Goal: Navigation & Orientation: Find specific page/section

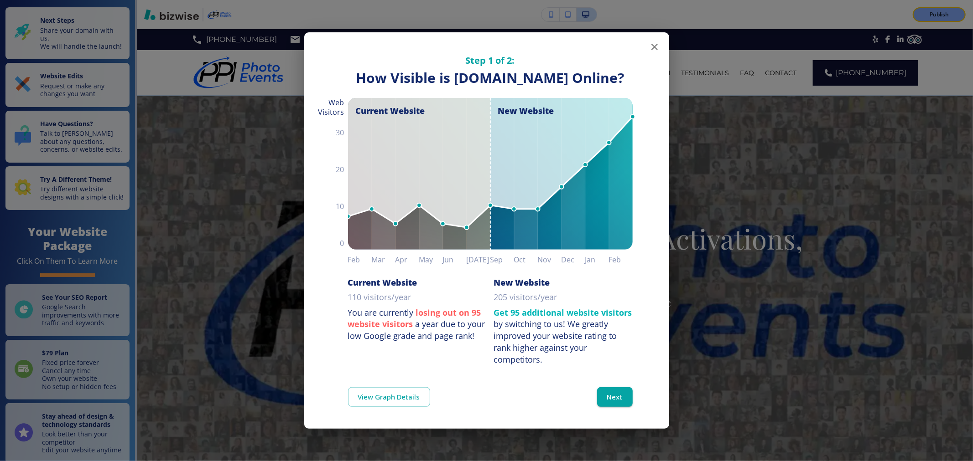
click at [655, 41] on icon "button" at bounding box center [654, 46] width 11 height 11
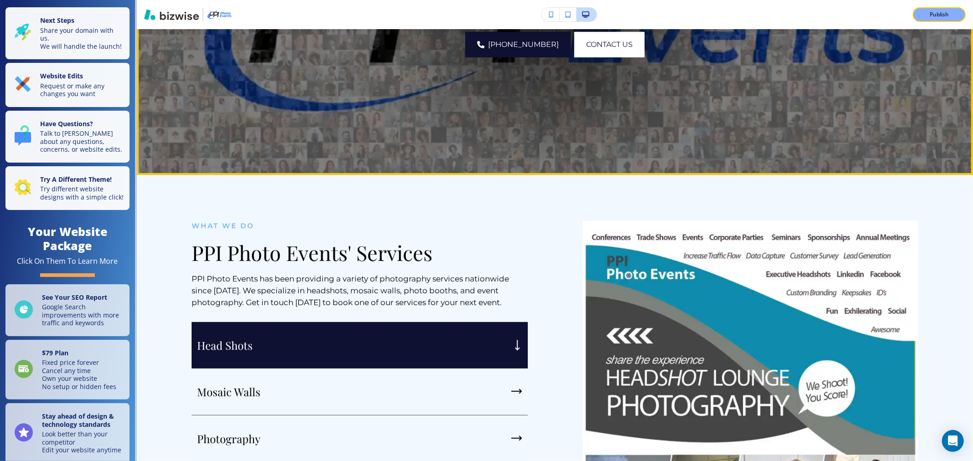
scroll to position [354, 0]
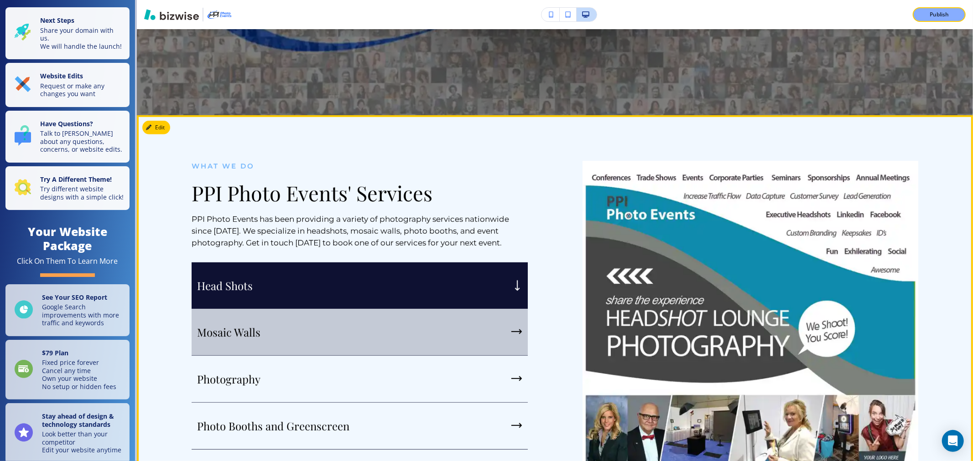
click at [445, 328] on div "Mosaic Walls" at bounding box center [360, 332] width 336 height 47
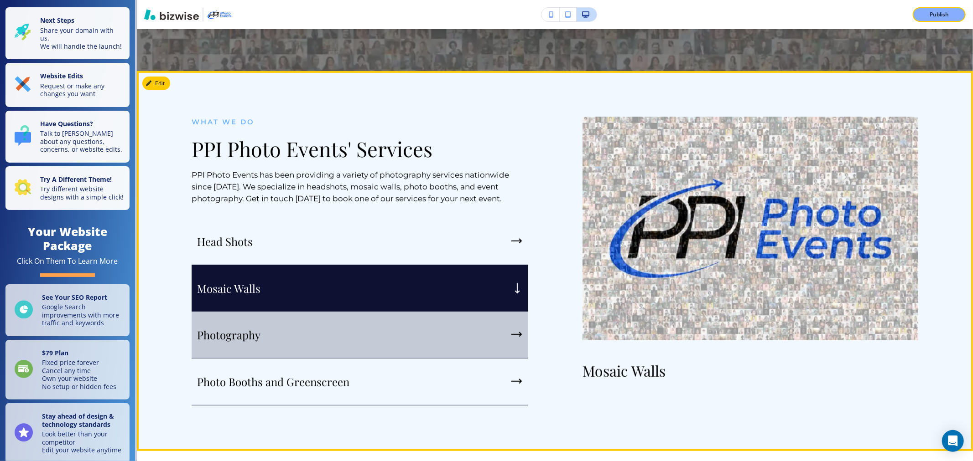
scroll to position [456, 0]
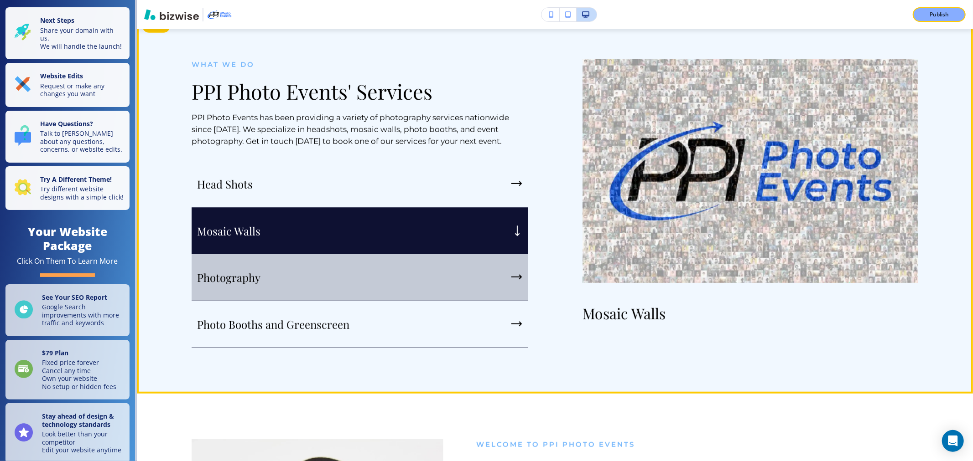
click at [445, 275] on div "Photography" at bounding box center [360, 277] width 336 height 47
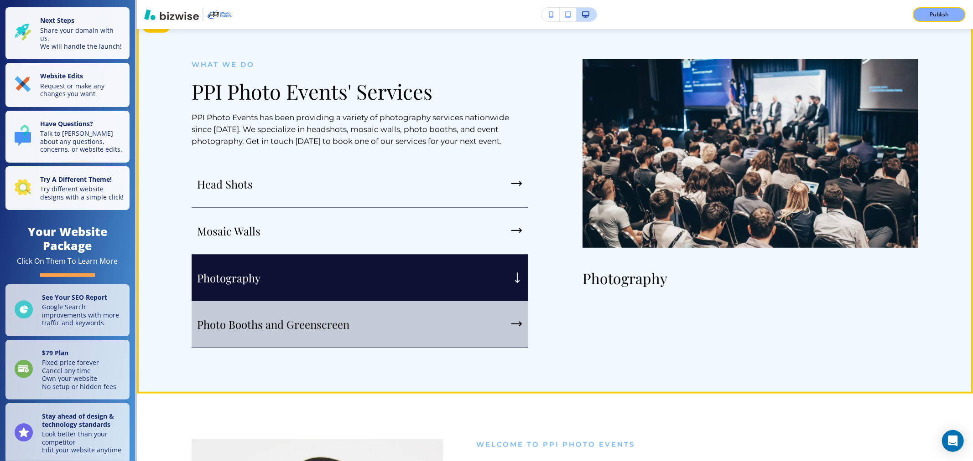
click at [457, 329] on div "Photo Booths and Greenscreen" at bounding box center [360, 324] width 336 height 47
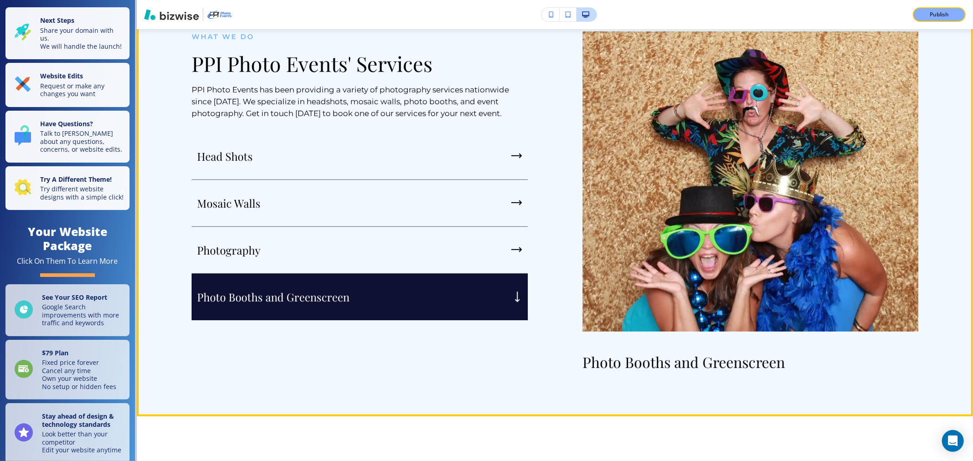
scroll to position [507, 0]
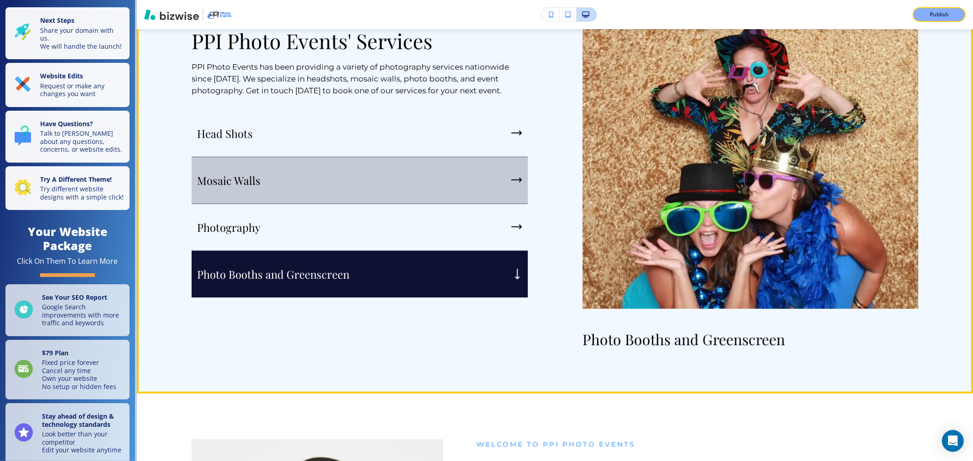
click at [516, 192] on div "Mosaic Walls" at bounding box center [360, 180] width 336 height 47
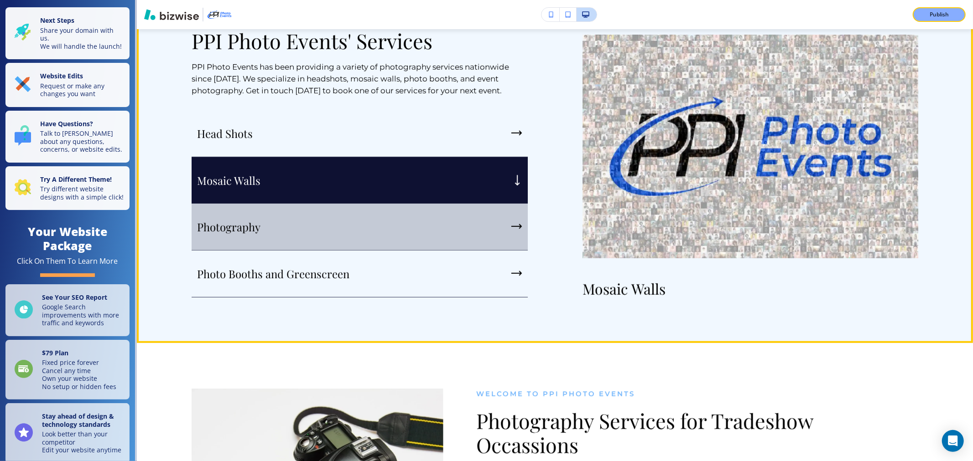
click at [493, 221] on div "Photography" at bounding box center [360, 227] width 336 height 47
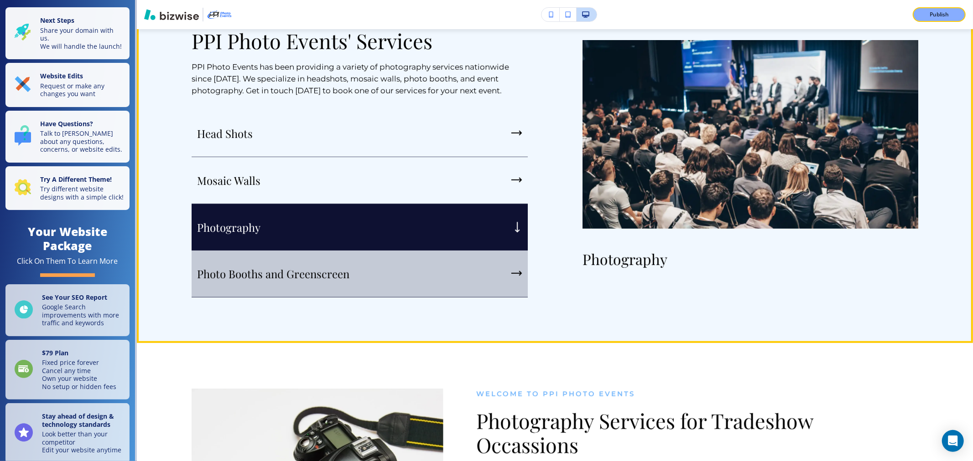
click at [498, 273] on div "Photo Booths and Greenscreen" at bounding box center [360, 274] width 336 height 47
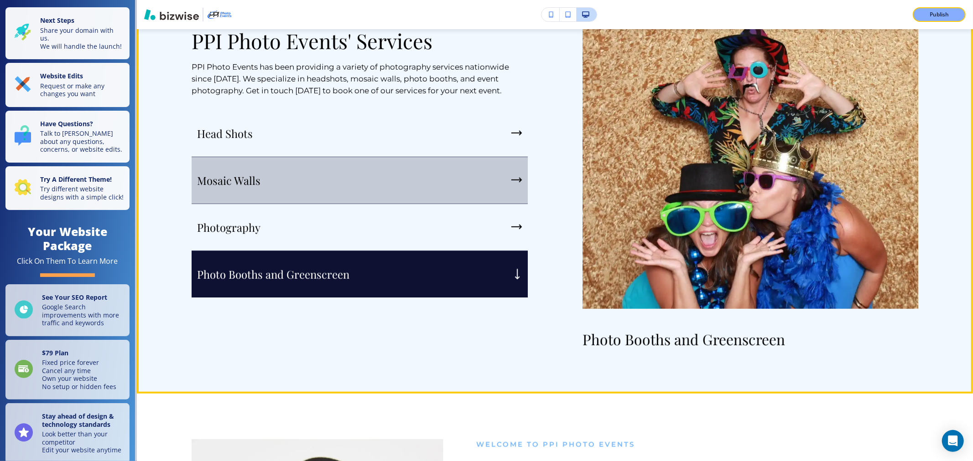
click at [497, 188] on div "Mosaic Walls" at bounding box center [360, 180] width 336 height 47
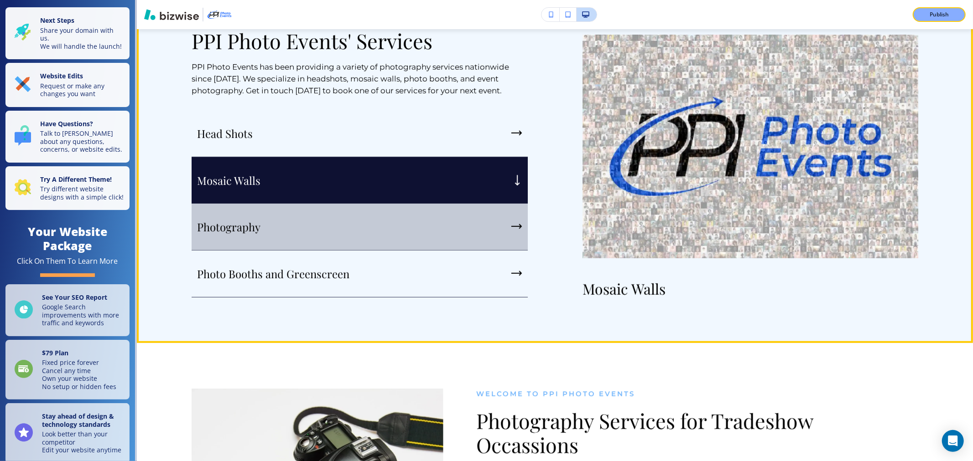
click at [502, 226] on div "Photography" at bounding box center [360, 227] width 336 height 47
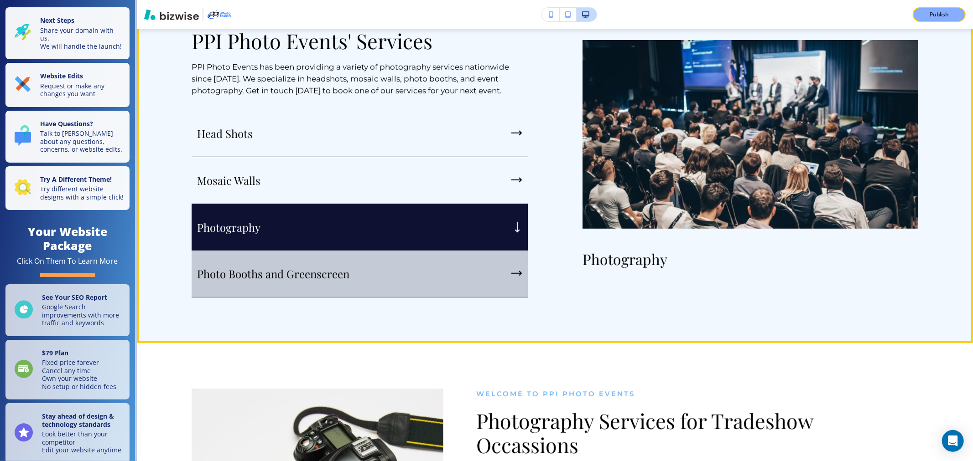
click at [503, 263] on div "Photo Booths and Greenscreen" at bounding box center [360, 274] width 336 height 47
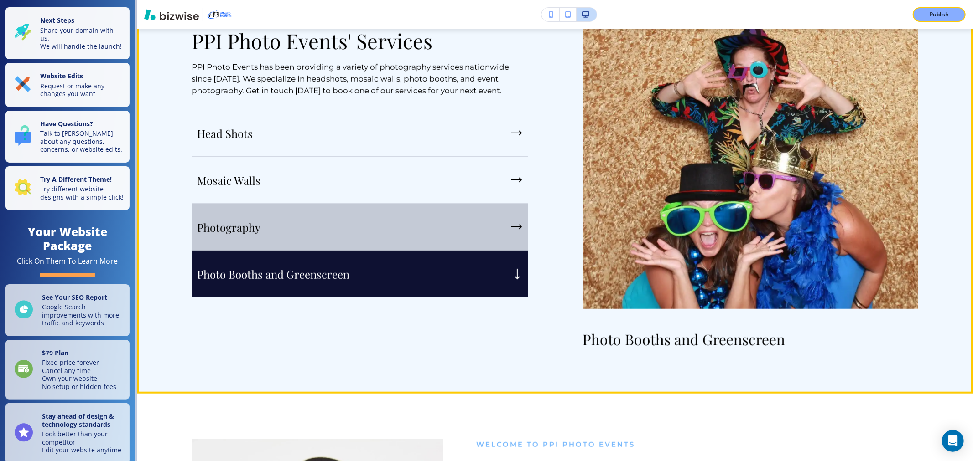
click at [511, 218] on div "Photography" at bounding box center [360, 227] width 336 height 47
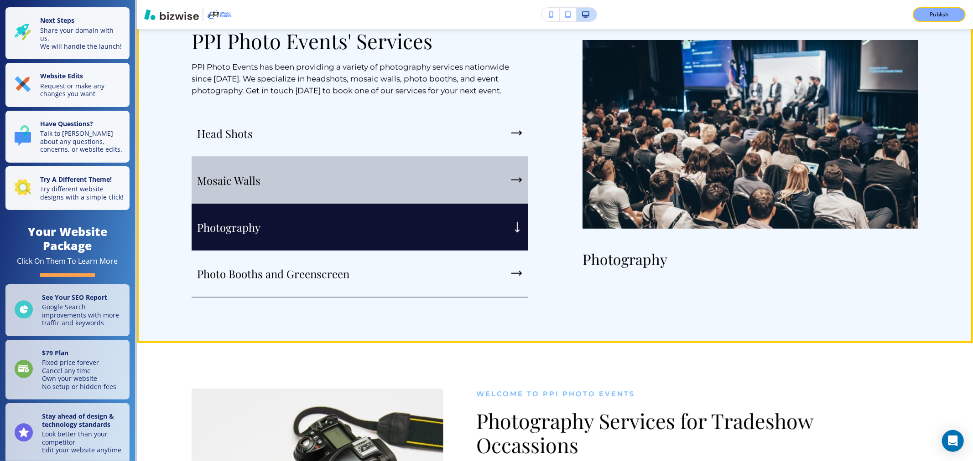
click at [511, 190] on div "Mosaic Walls" at bounding box center [360, 180] width 336 height 47
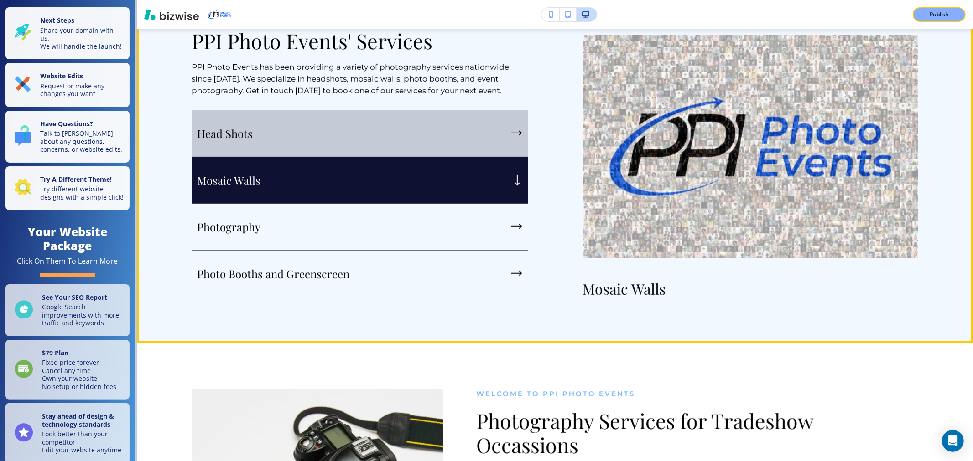
click at [511, 134] on icon "button" at bounding box center [516, 132] width 11 height 5
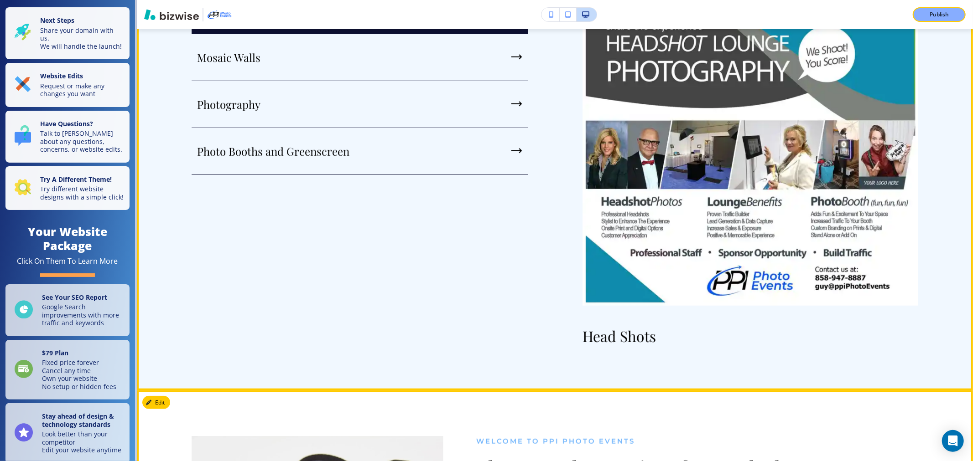
scroll to position [426, 0]
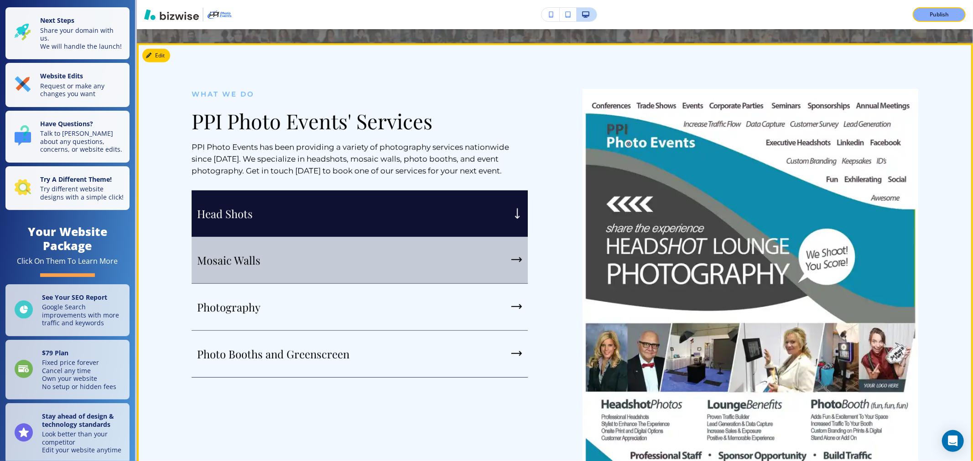
click at [452, 267] on div "Mosaic Walls" at bounding box center [360, 260] width 336 height 47
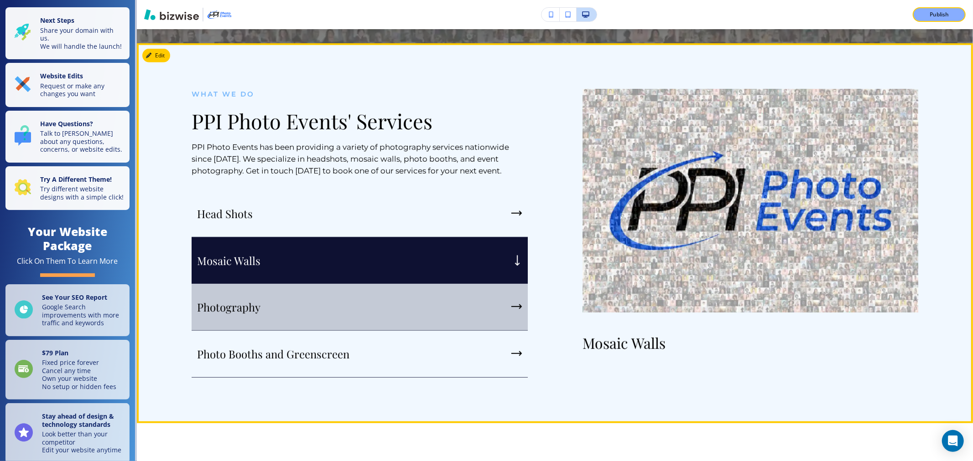
click at [461, 297] on div "Photography" at bounding box center [360, 307] width 336 height 47
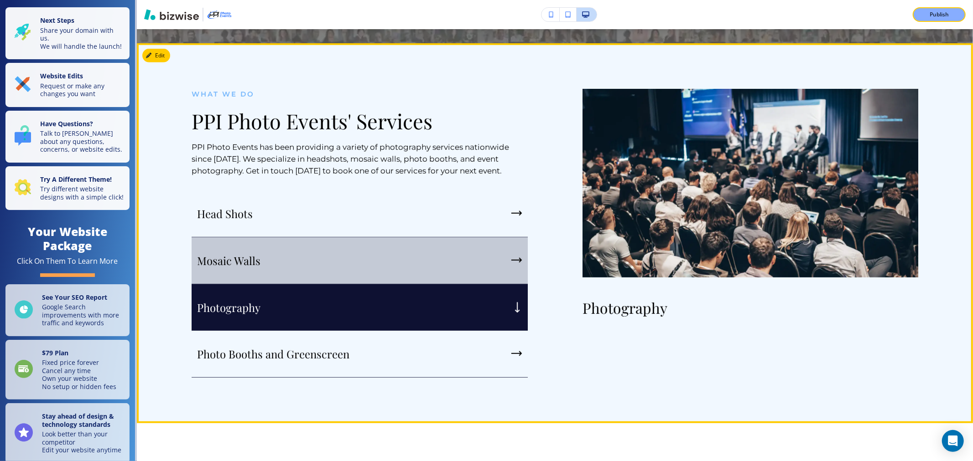
click at [450, 258] on div "Mosaic Walls" at bounding box center [360, 261] width 336 height 47
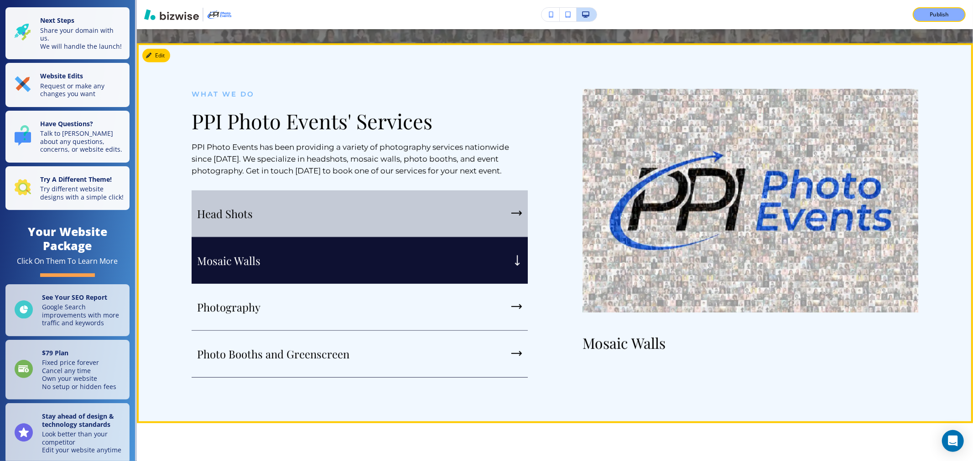
click at [453, 232] on div "Head Shots" at bounding box center [360, 214] width 336 height 47
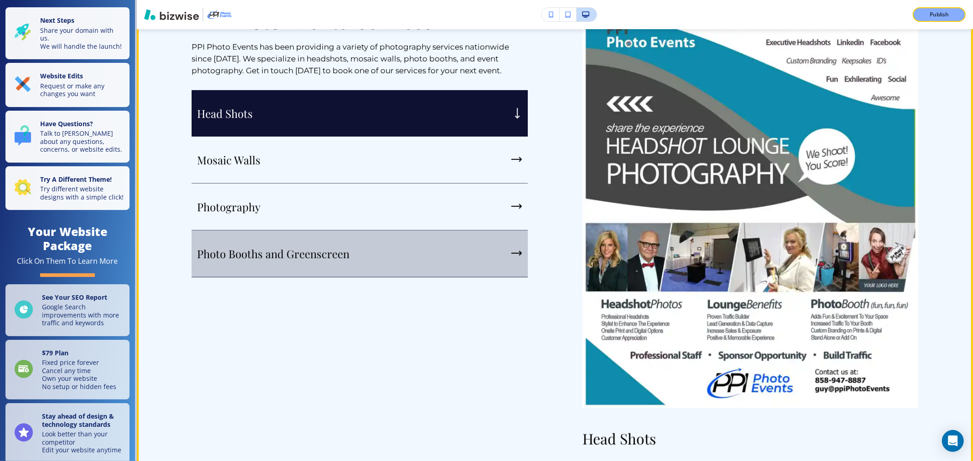
scroll to position [528, 0]
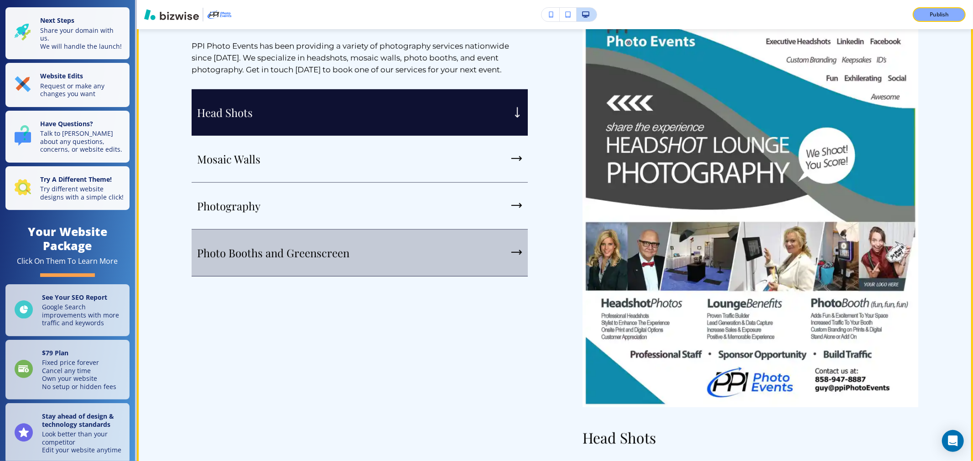
click at [445, 247] on div "Photo Booths and Greenscreen" at bounding box center [360, 253] width 336 height 47
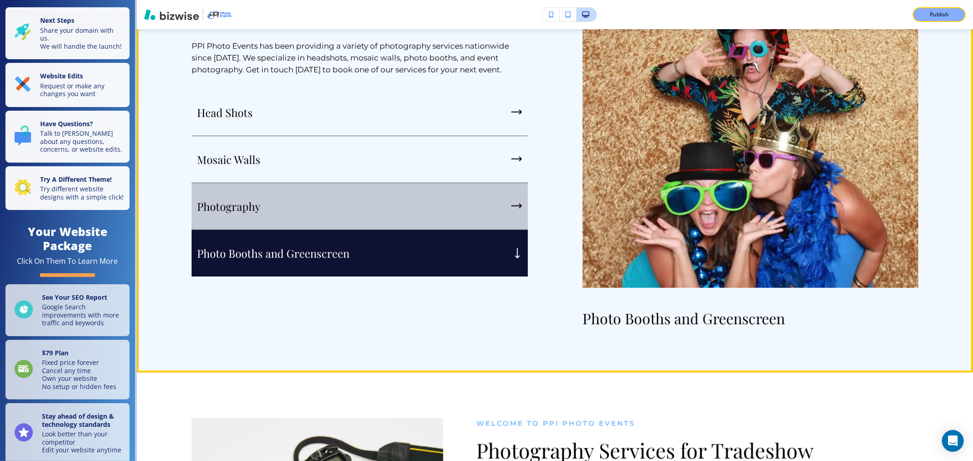
click at [440, 211] on div "Photography" at bounding box center [360, 206] width 336 height 47
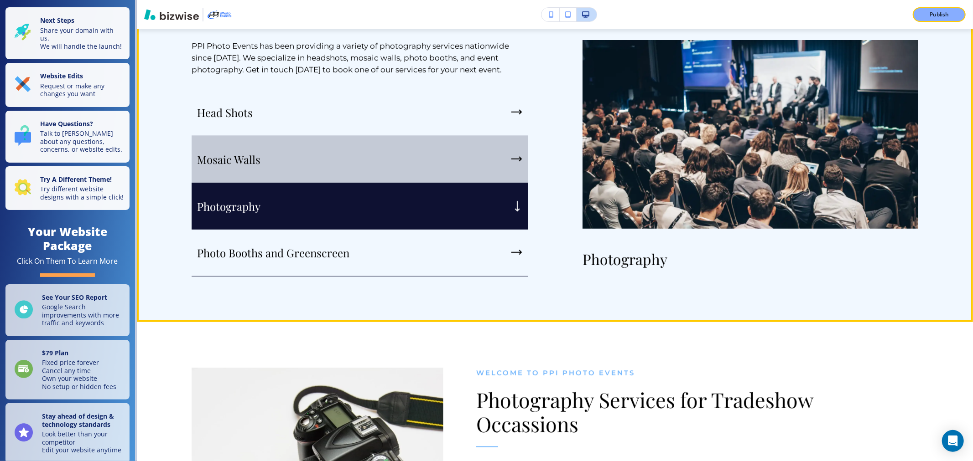
click at [499, 149] on div "Mosaic Walls" at bounding box center [360, 159] width 336 height 47
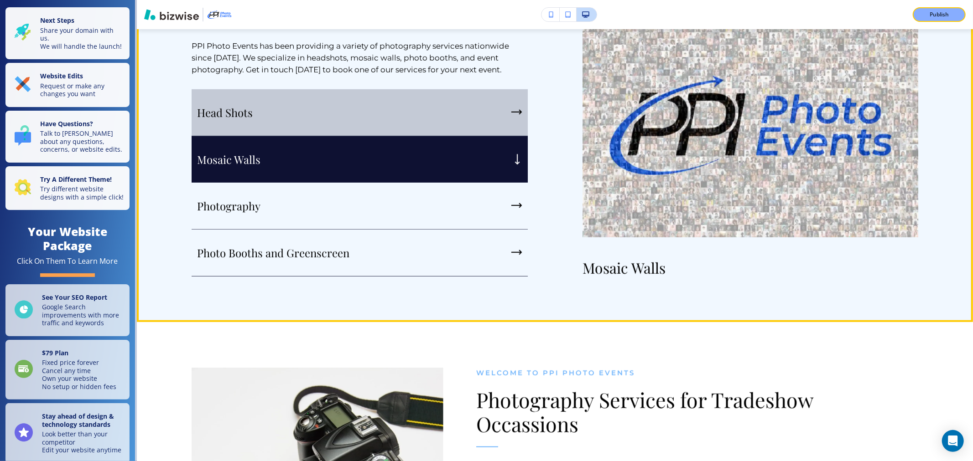
click at [504, 118] on div "Head Shots" at bounding box center [360, 112] width 336 height 47
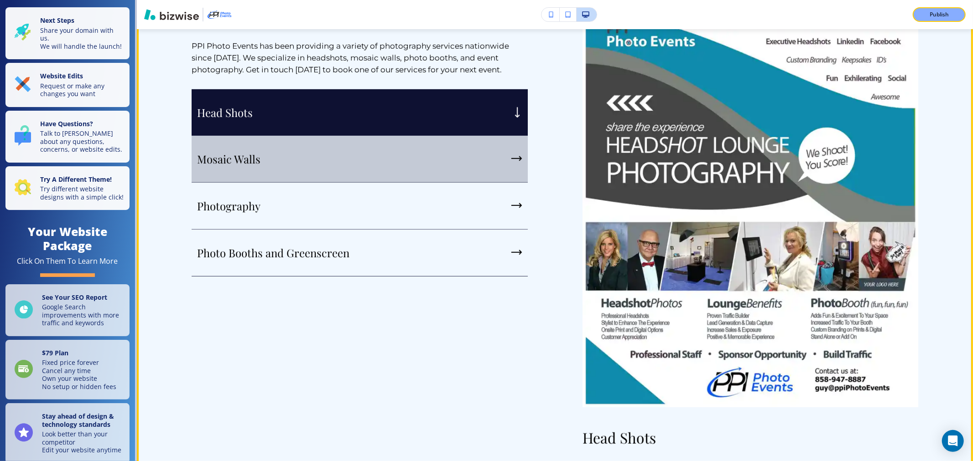
click at [517, 153] on div "Mosaic Walls" at bounding box center [360, 159] width 336 height 47
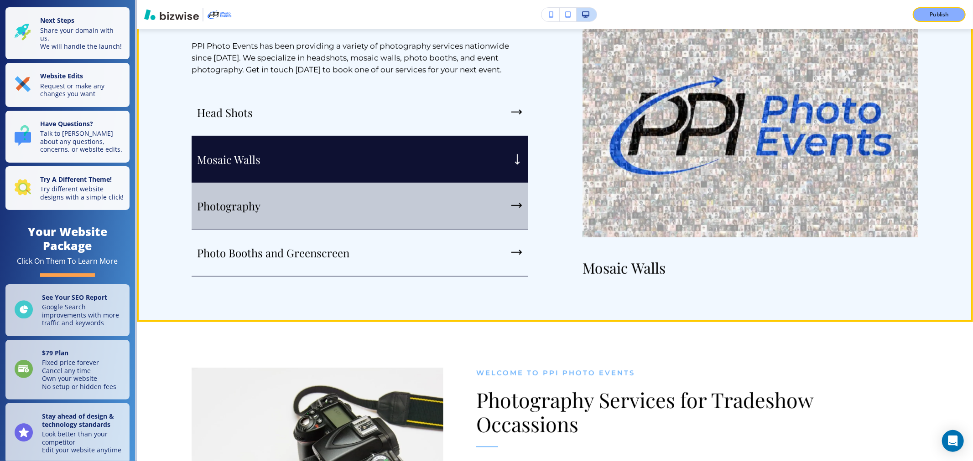
click at [517, 197] on div "Photography" at bounding box center [360, 206] width 336 height 47
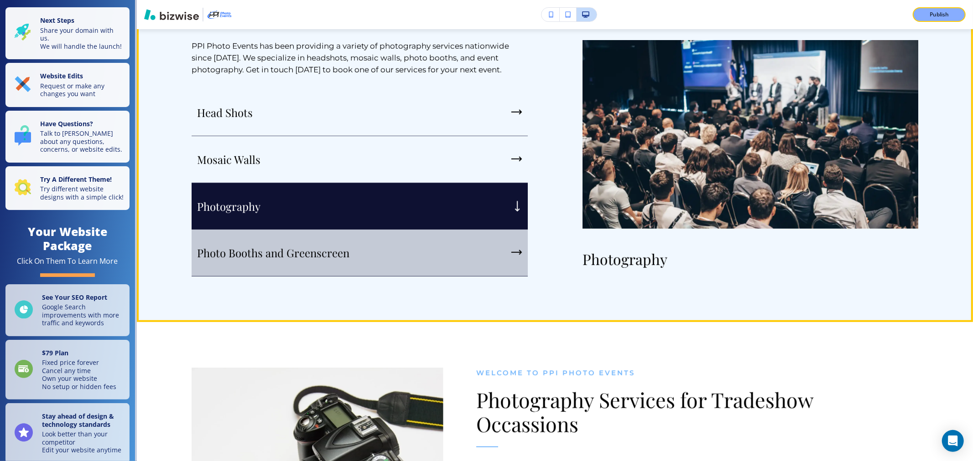
click at [519, 254] on icon "button" at bounding box center [520, 253] width 2 height 4
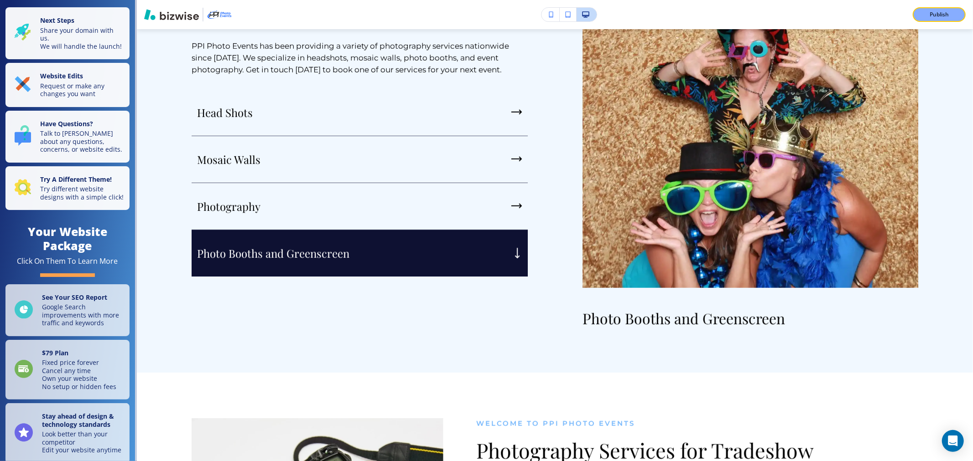
click at [531, 295] on div "Photo Booths and Greenscreen" at bounding box center [723, 158] width 391 height 340
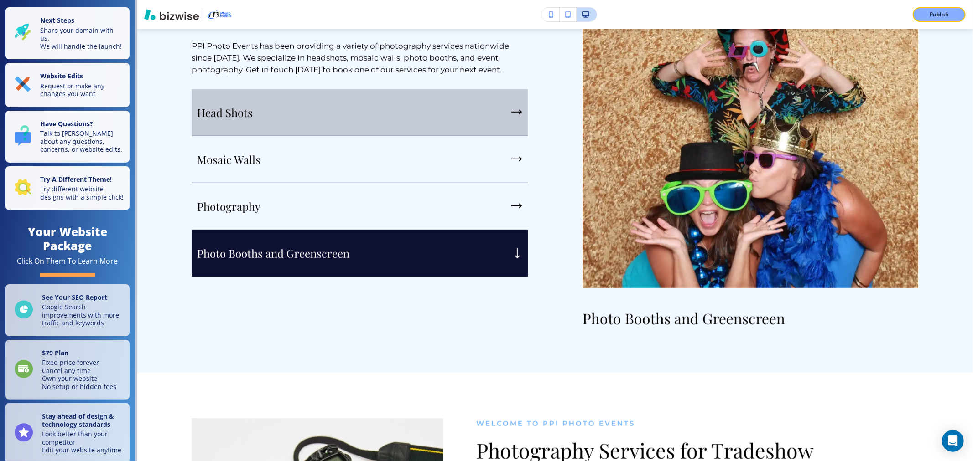
click at [510, 105] on div "Head Shots" at bounding box center [360, 112] width 336 height 47
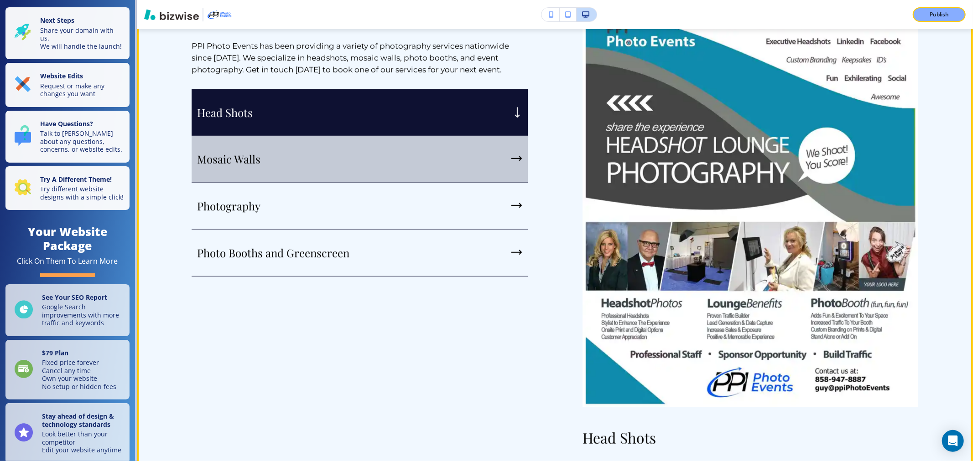
click at [518, 178] on div "Mosaic Walls" at bounding box center [360, 159] width 336 height 47
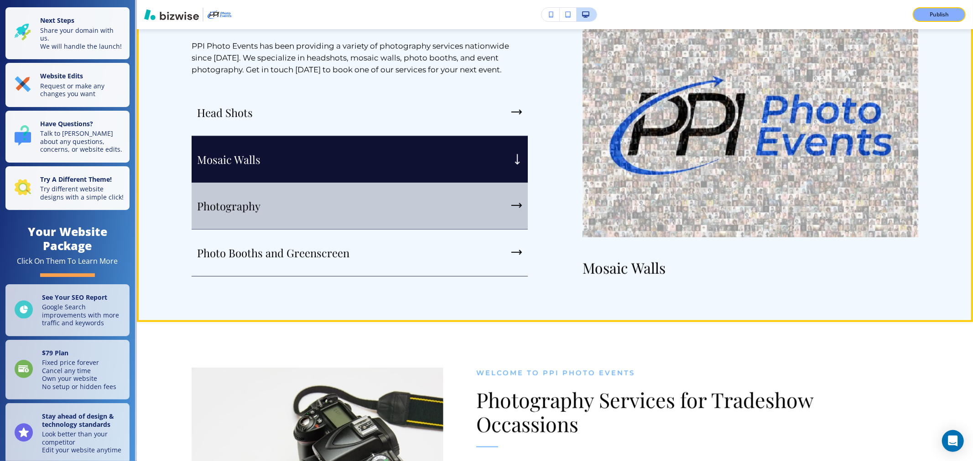
click at [518, 201] on div "Photography" at bounding box center [360, 206] width 336 height 47
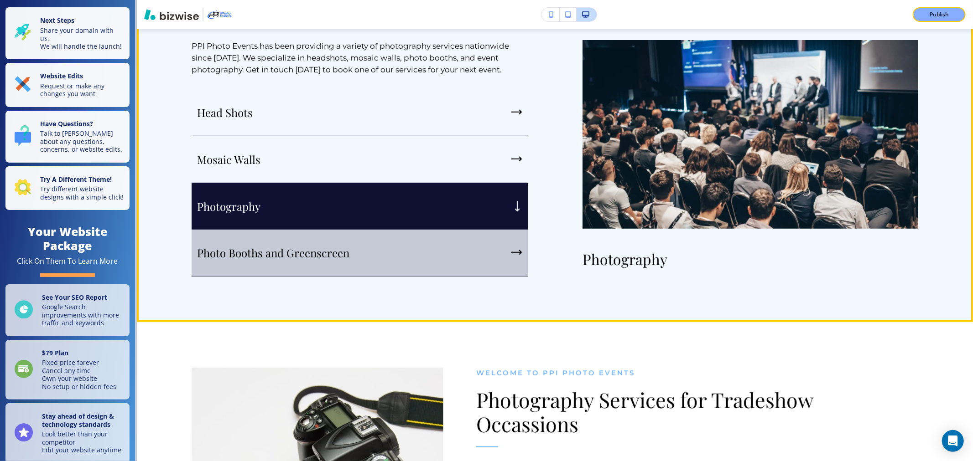
click at [506, 255] on div "Photo Booths and Greenscreen" at bounding box center [360, 253] width 336 height 47
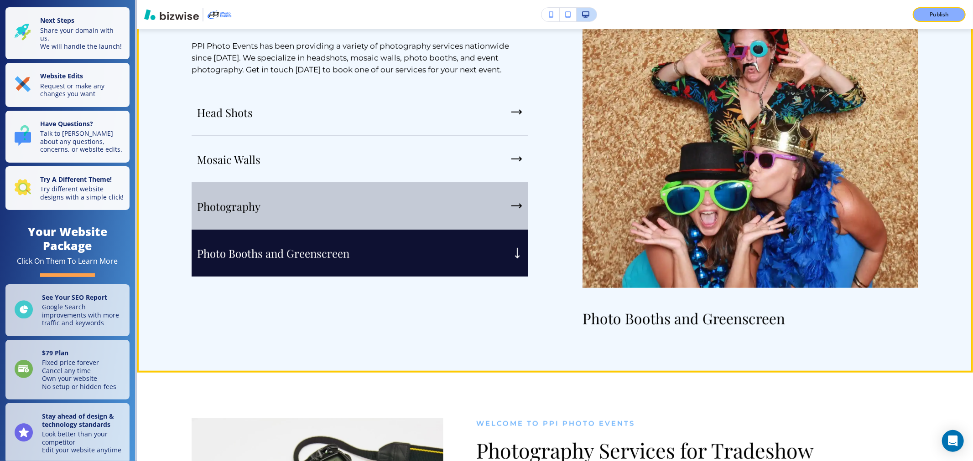
click at [511, 202] on div "button" at bounding box center [516, 206] width 11 height 8
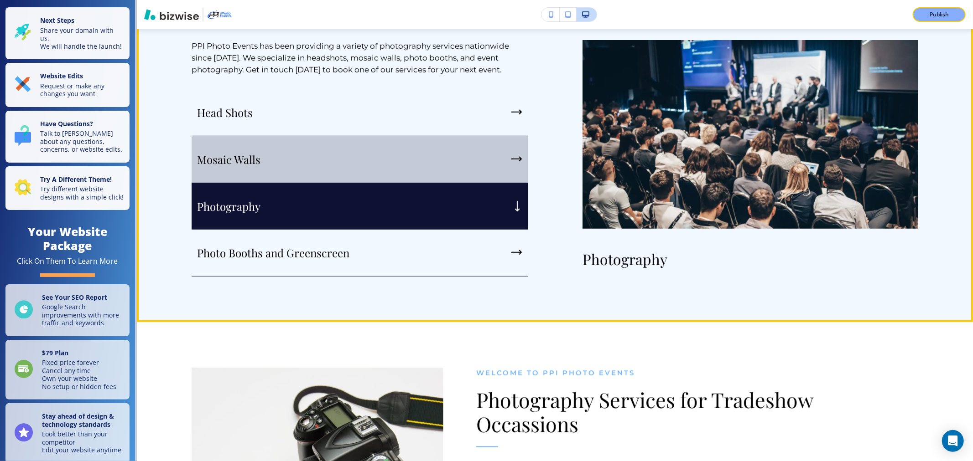
click at [505, 151] on div "Mosaic Walls" at bounding box center [360, 159] width 336 height 47
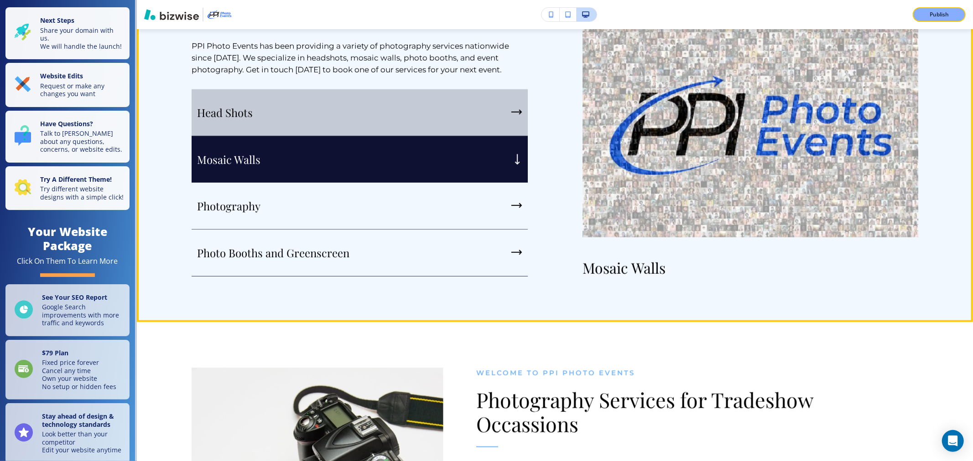
click at [507, 102] on div "Head Shots" at bounding box center [360, 112] width 336 height 47
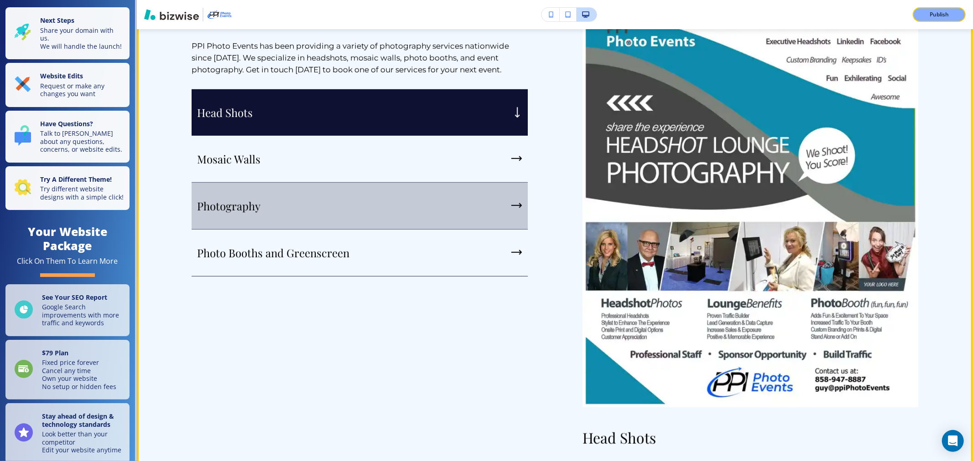
click at [518, 207] on icon "button" at bounding box center [516, 205] width 11 height 5
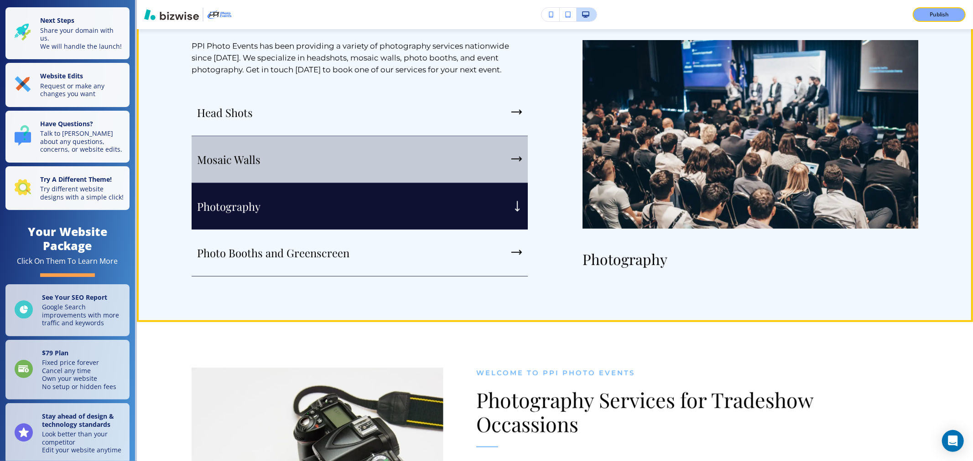
click at [505, 171] on div "Mosaic Walls" at bounding box center [360, 159] width 336 height 47
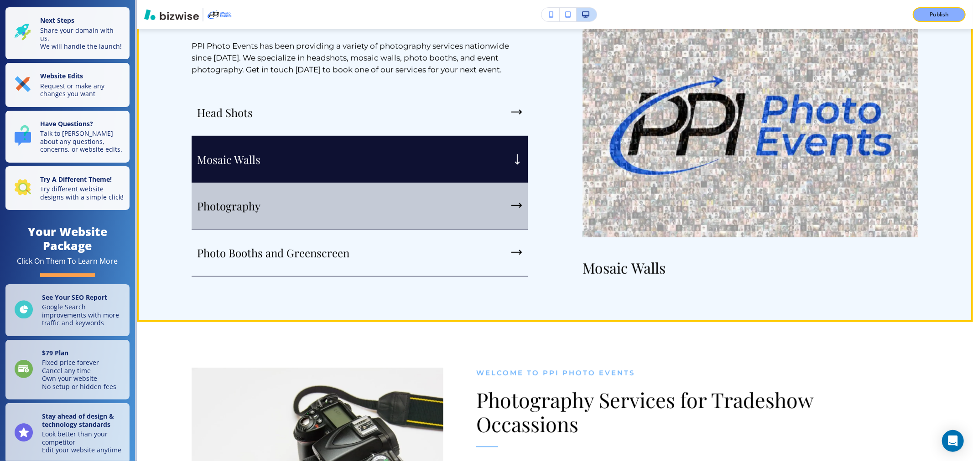
click at [506, 217] on div "Photography" at bounding box center [360, 206] width 336 height 47
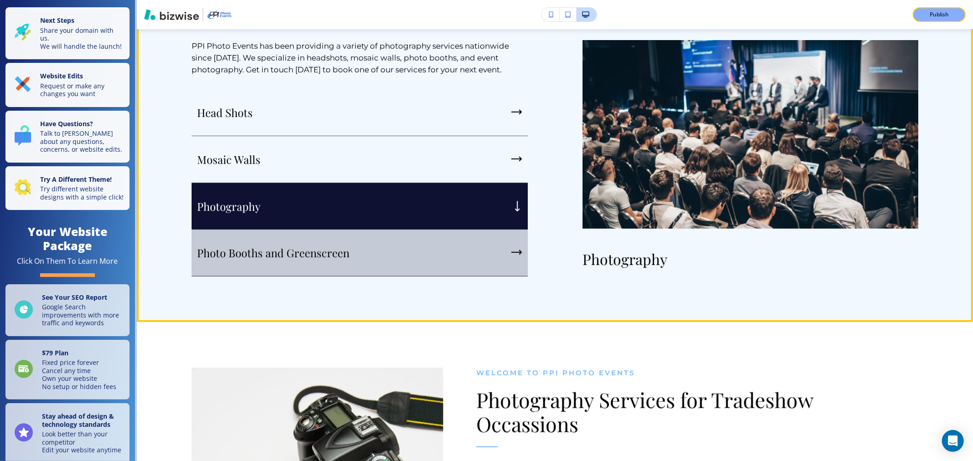
click at [498, 256] on div "Photo Booths and Greenscreen" at bounding box center [360, 253] width 336 height 47
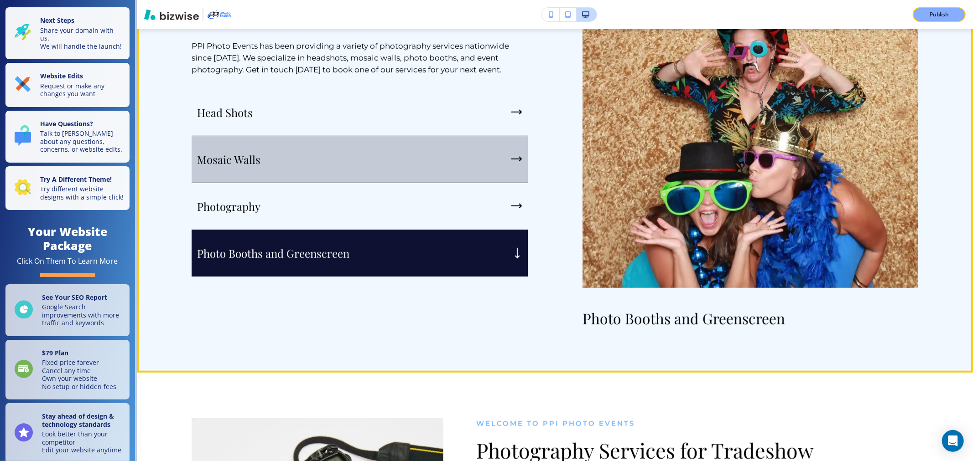
click at [508, 184] on div "Photography" at bounding box center [360, 206] width 336 height 47
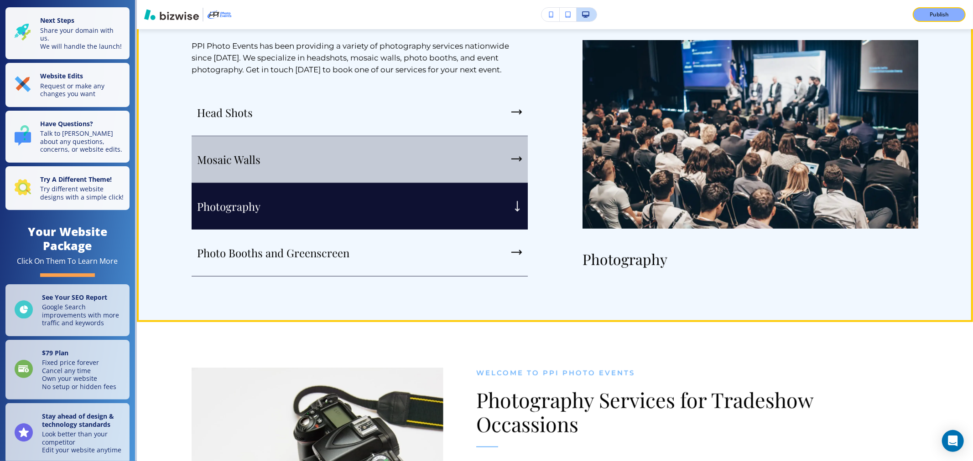
click at [507, 160] on div "Mosaic Walls" at bounding box center [360, 159] width 336 height 47
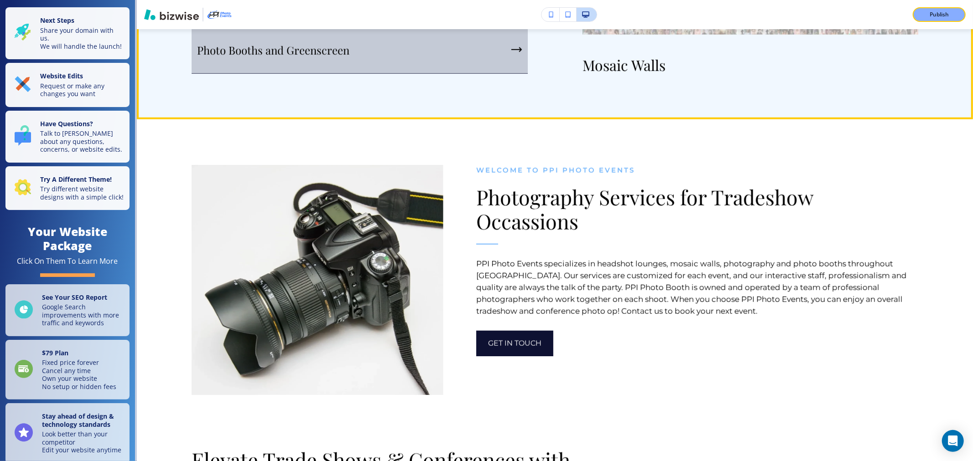
scroll to position [477, 0]
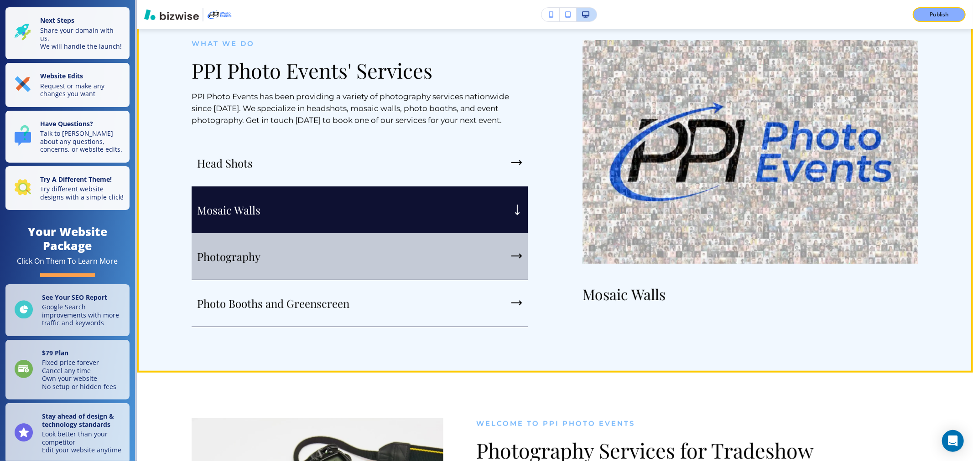
click at [500, 251] on div "Photography" at bounding box center [360, 256] width 336 height 47
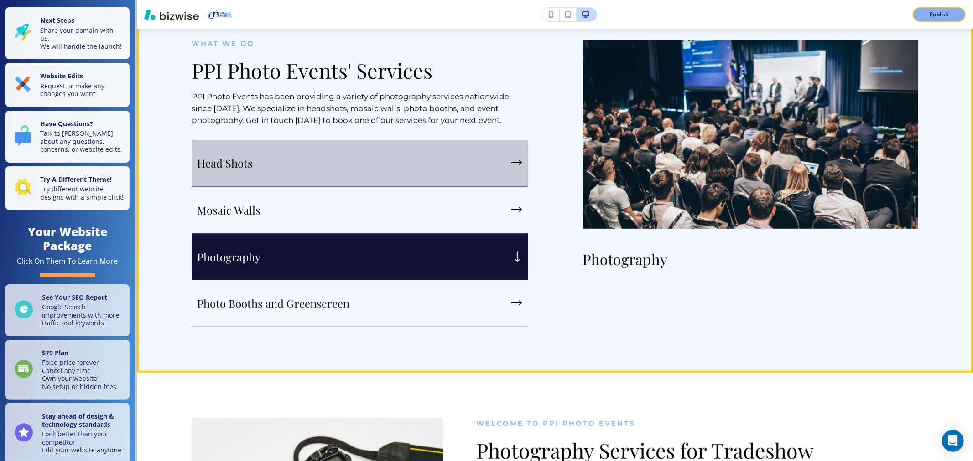
click at [519, 158] on div "Head Shots" at bounding box center [360, 163] width 336 height 47
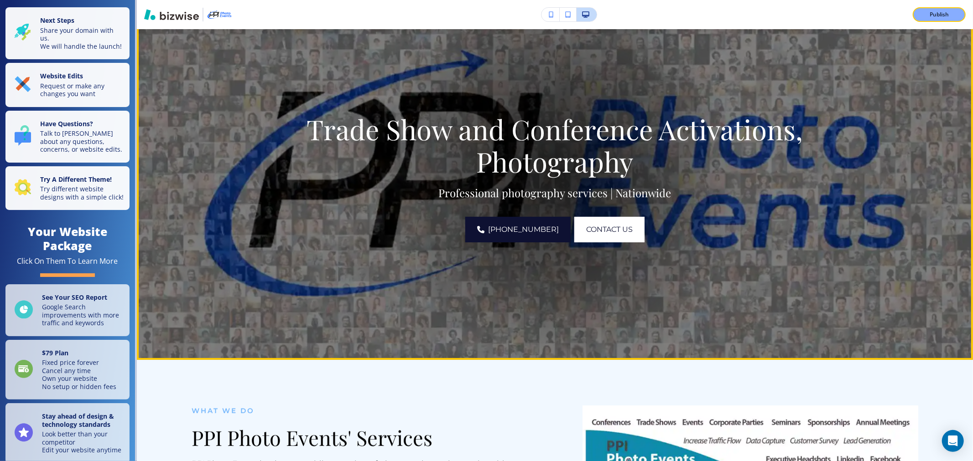
scroll to position [101, 0]
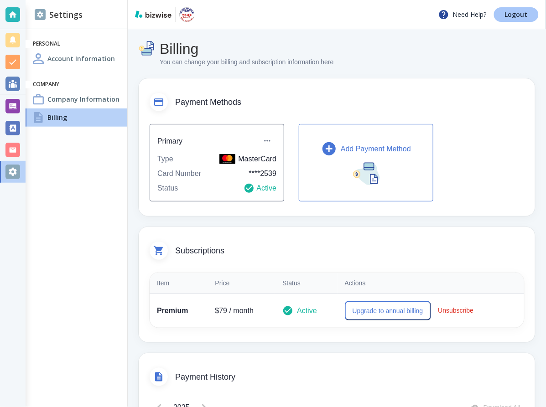
click at [526, 16] on p "Logout" at bounding box center [516, 14] width 23 height 6
